Goal: Check status: Check status

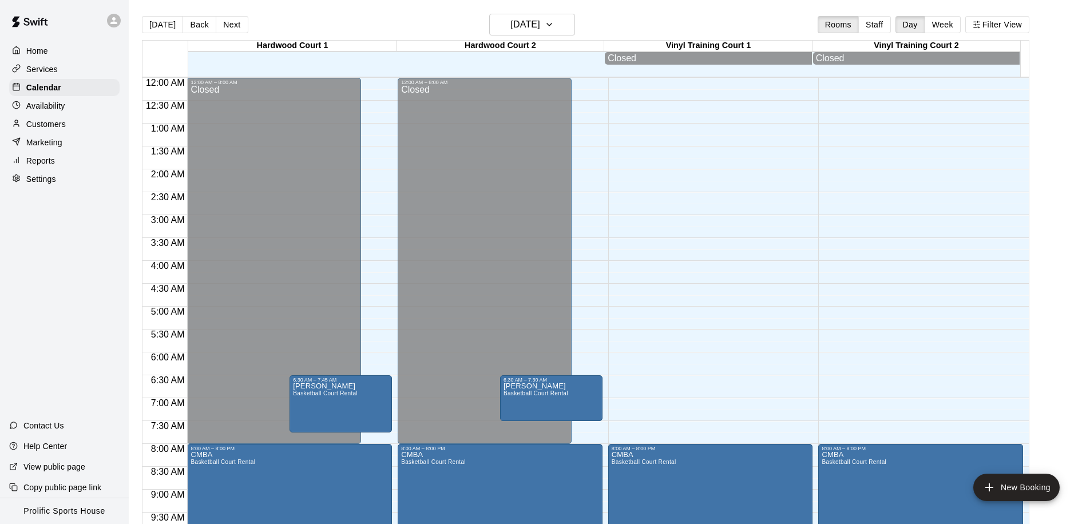
scroll to position [146, 0]
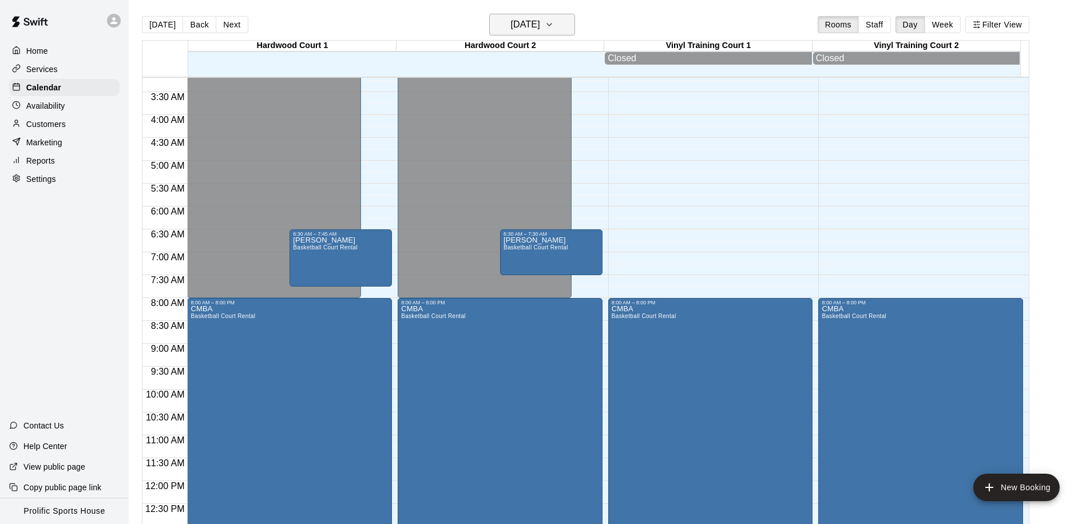
click at [551, 25] on icon "button" at bounding box center [549, 24] width 5 height 2
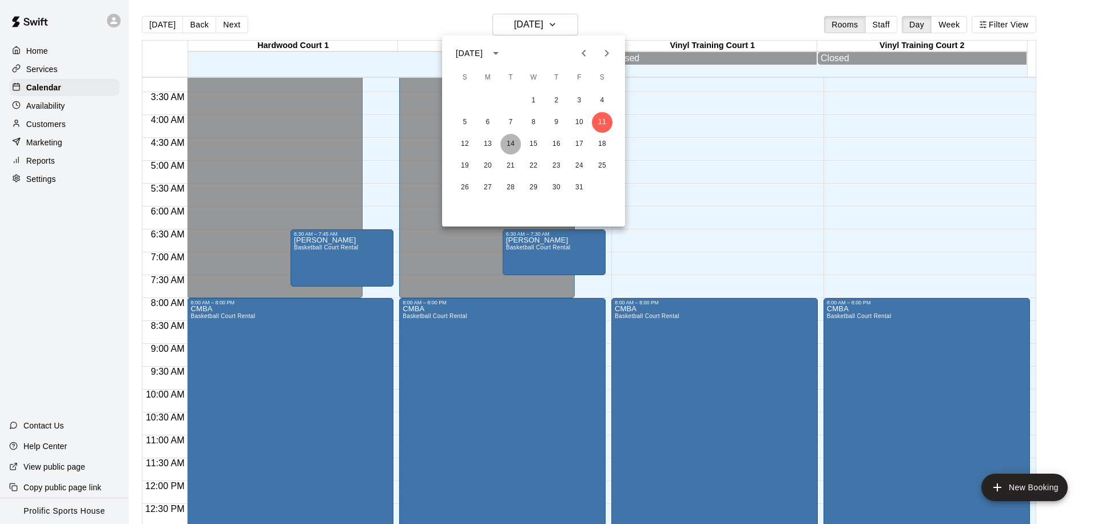
click at [516, 145] on button "14" at bounding box center [511, 144] width 21 height 21
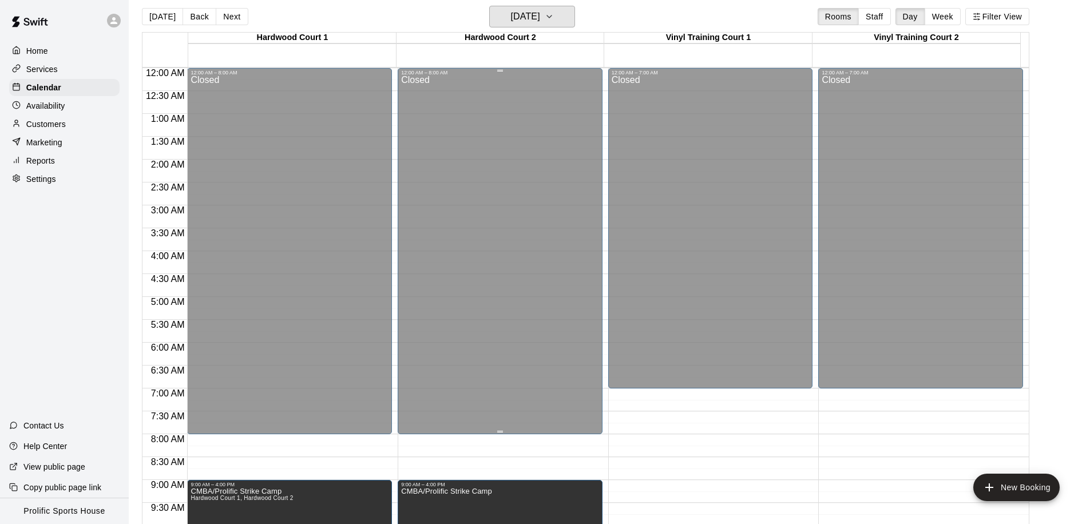
scroll to position [0, 0]
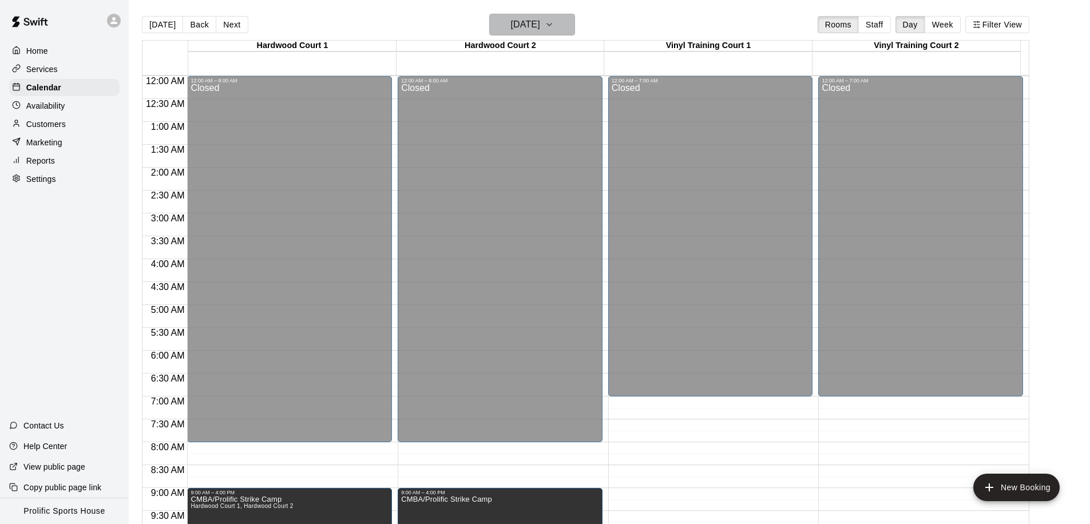
click at [554, 22] on icon "button" at bounding box center [549, 25] width 9 height 14
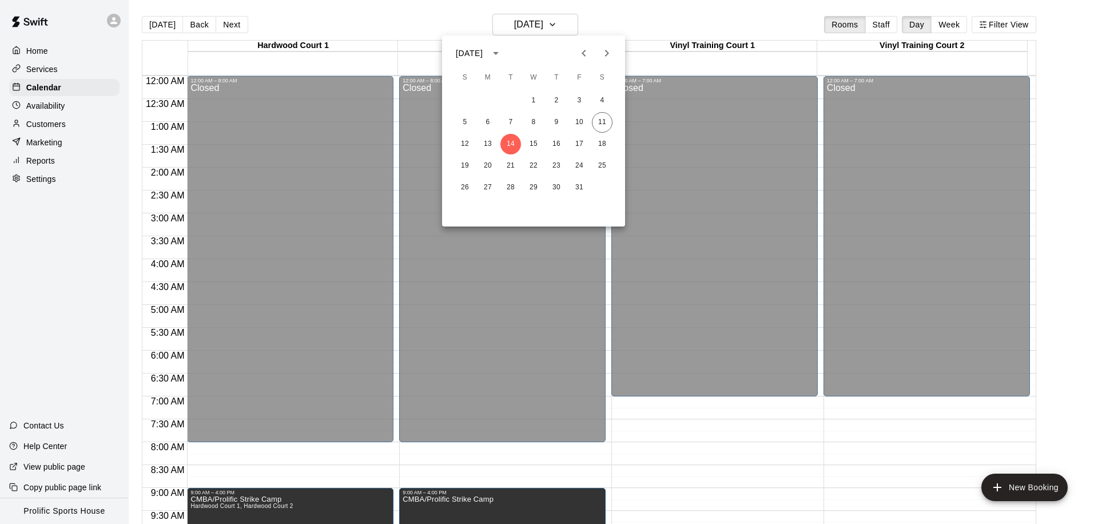
click at [728, 469] on div at bounding box center [549, 262] width 1098 height 524
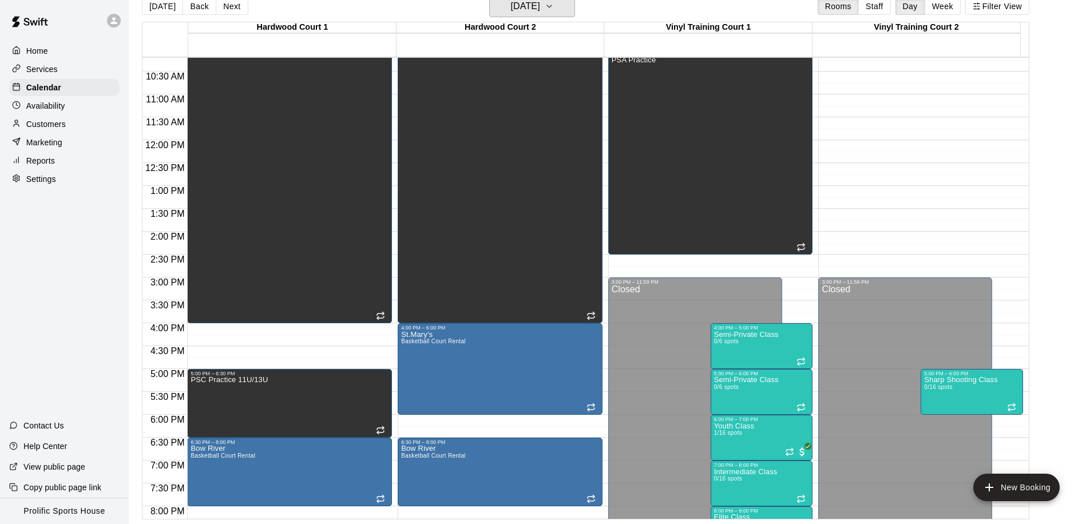
scroll to position [637, 0]
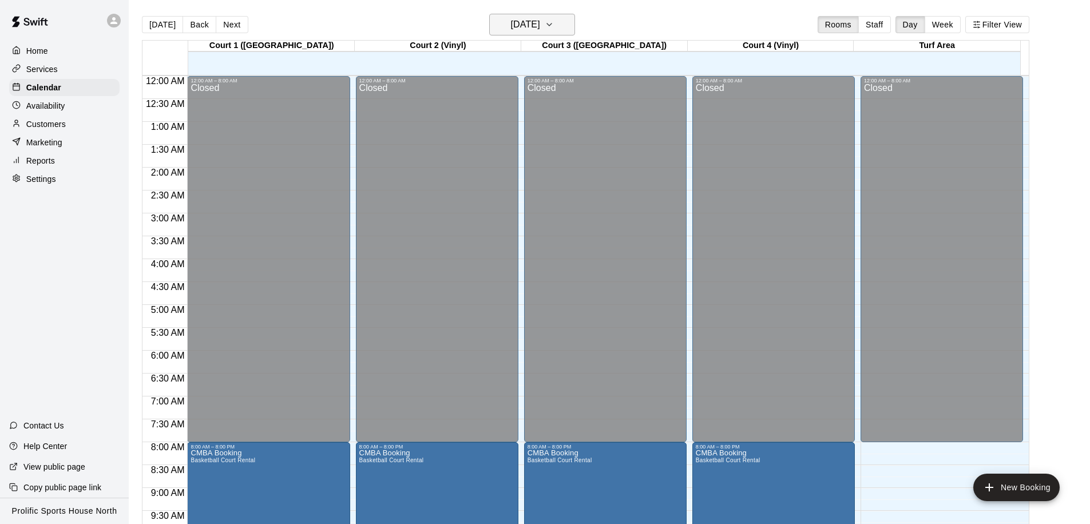
scroll to position [603, 0]
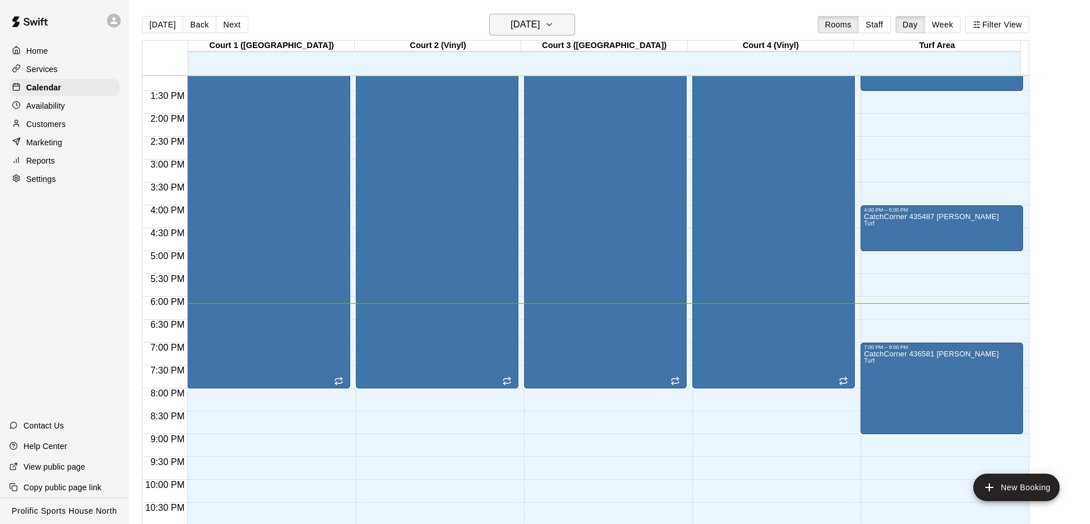
click at [540, 29] on h6 "[DATE]" at bounding box center [525, 25] width 29 height 16
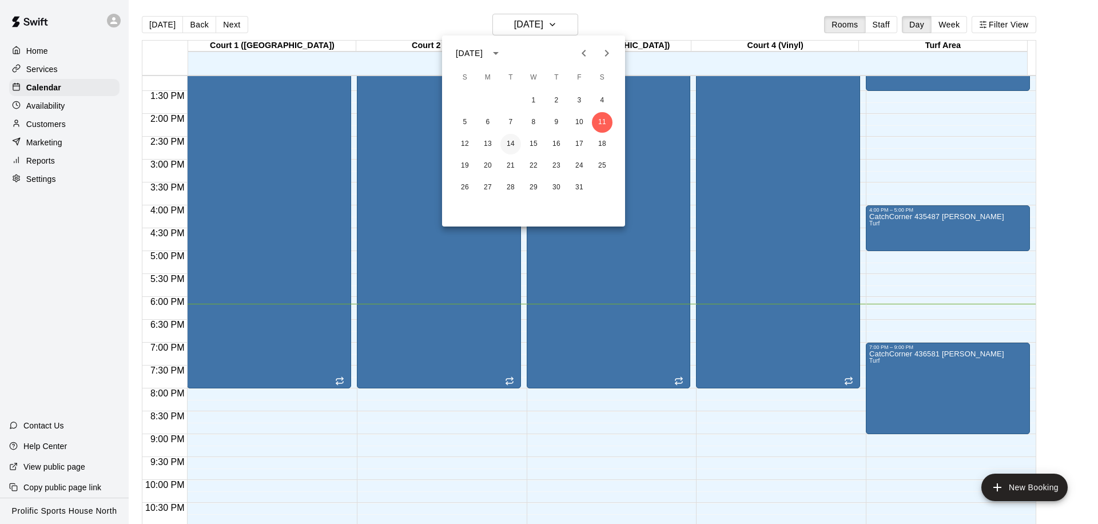
click at [504, 145] on button "14" at bounding box center [511, 144] width 21 height 21
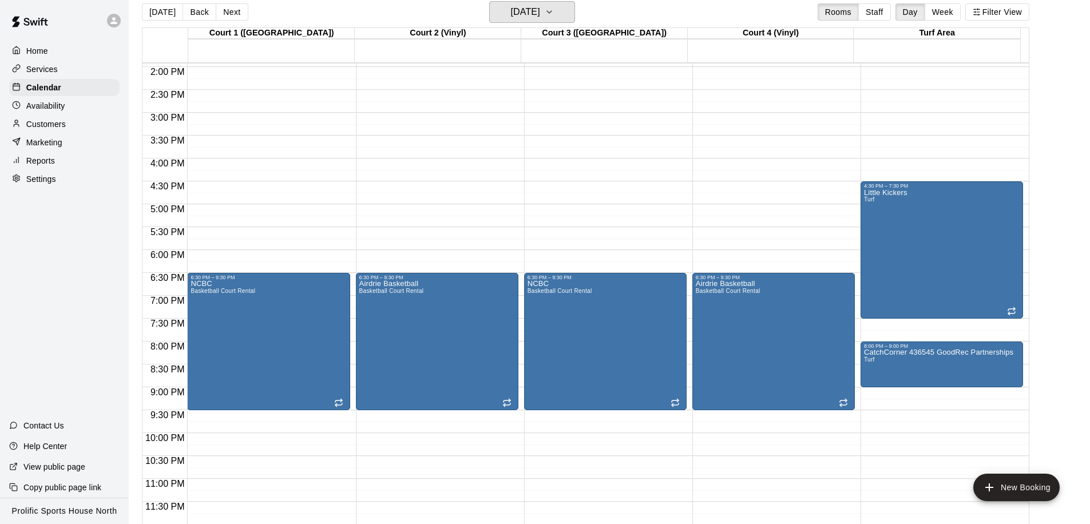
scroll to position [18, 0]
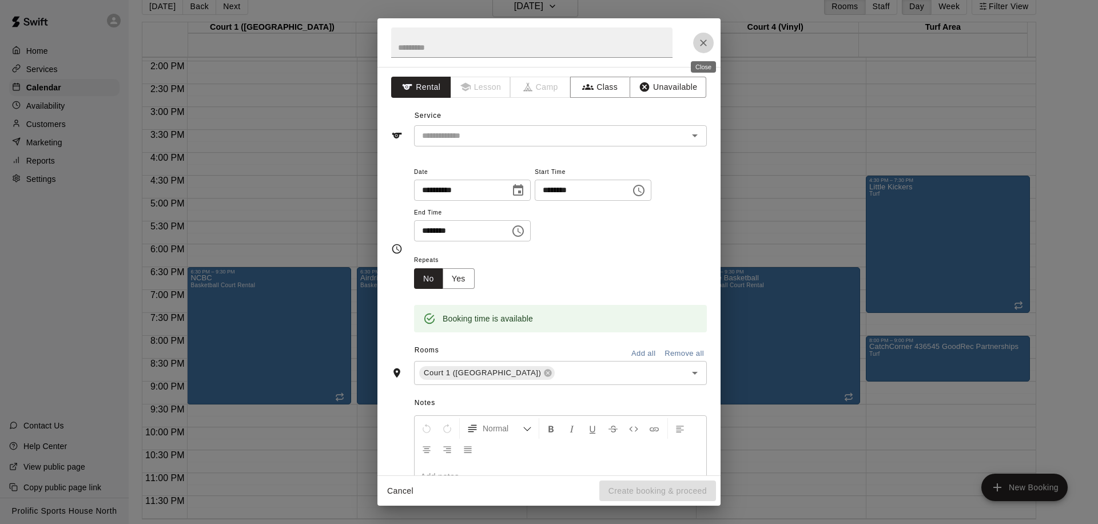
click at [702, 40] on icon "Close" at bounding box center [703, 42] width 11 height 11
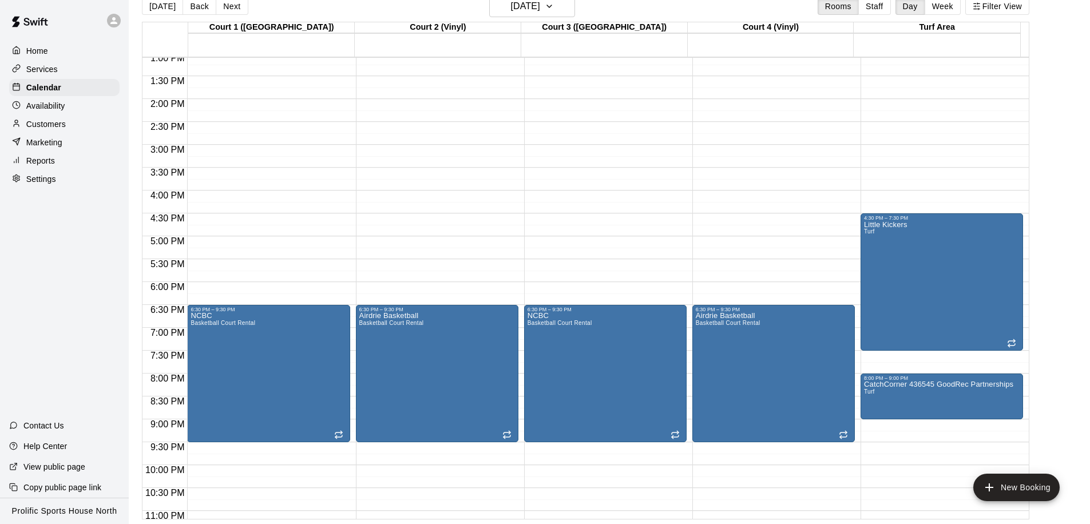
scroll to position [637, 0]
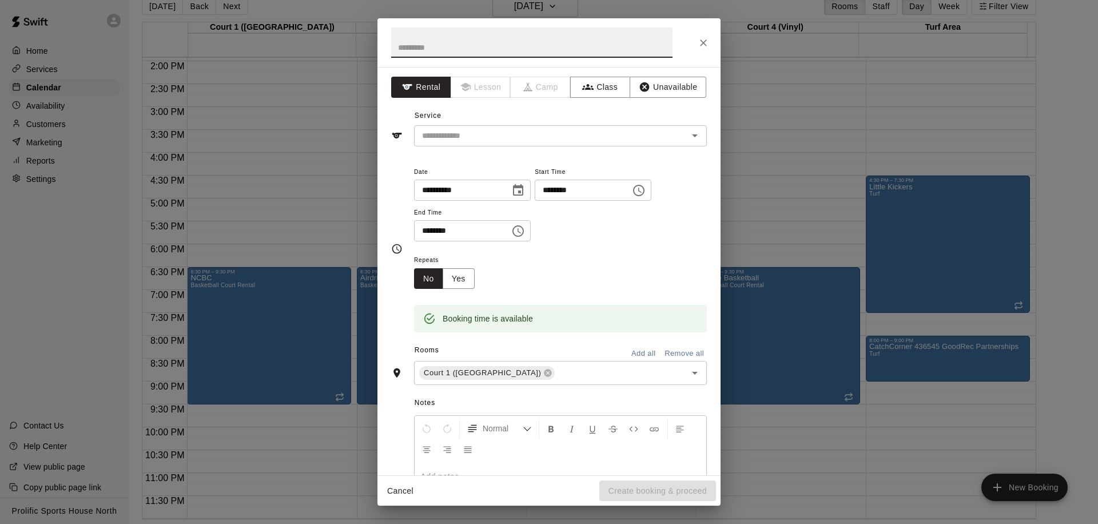
click at [250, 417] on div "**********" at bounding box center [549, 262] width 1098 height 524
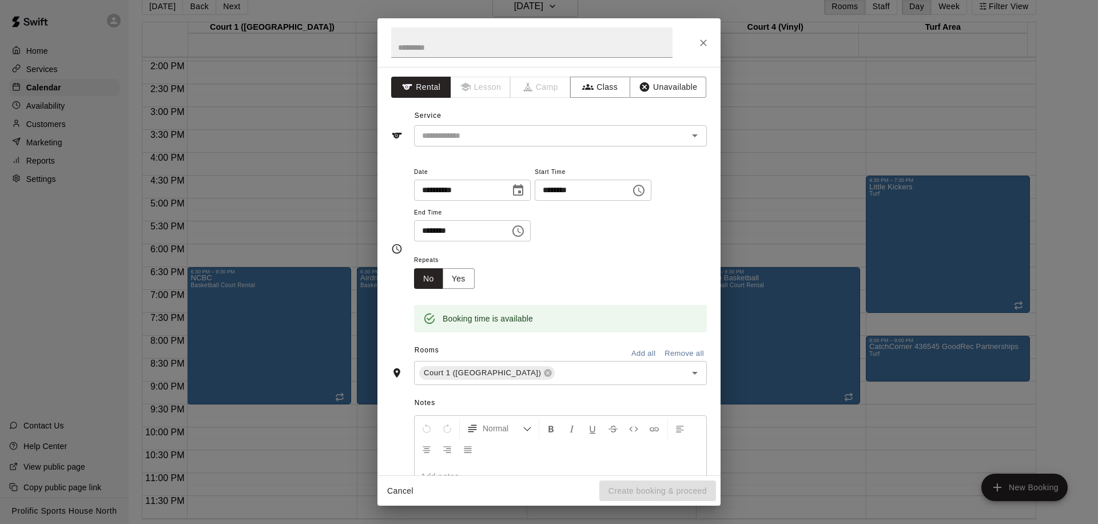
click at [749, 187] on div "**********" at bounding box center [549, 262] width 1098 height 524
